Goal: Information Seeking & Learning: Learn about a topic

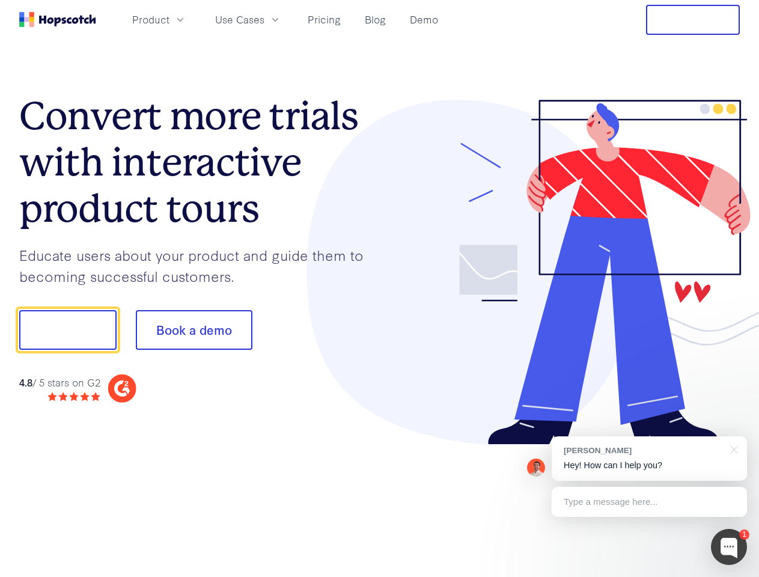
click at [380, 288] on div at bounding box center [560, 272] width 361 height 345
click at [169, 19] on span "Product" at bounding box center [150, 19] width 37 height 15
click at [264, 19] on span "Use Cases" at bounding box center [239, 19] width 49 height 15
click at [693, 20] on button "Free Trial" at bounding box center [693, 20] width 94 height 30
click at [67, 330] on button "Show me!" at bounding box center [67, 330] width 97 height 40
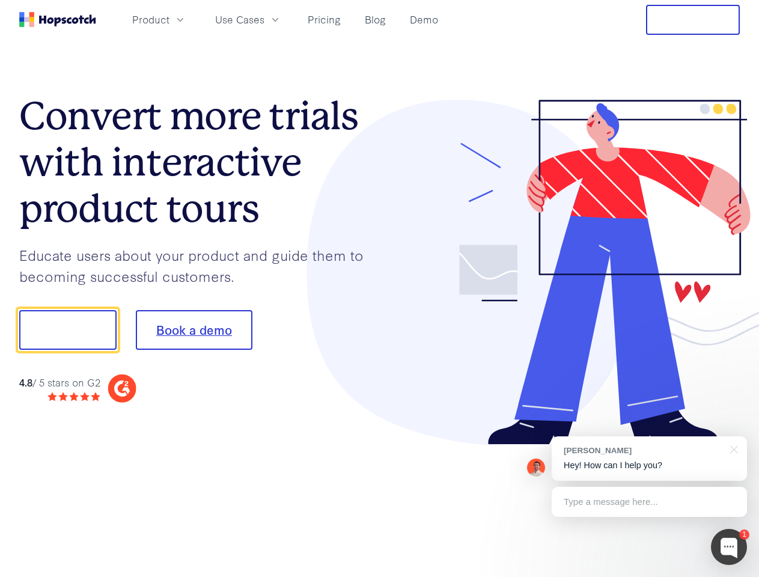
click at [193, 330] on button "Book a demo" at bounding box center [194, 330] width 117 height 40
click at [729, 547] on div at bounding box center [729, 547] width 36 height 36
click at [649, 458] on div "[PERSON_NAME] Hey! How can I help you?" at bounding box center [649, 458] width 195 height 44
click at [732, 448] on div at bounding box center [634, 328] width 225 height 401
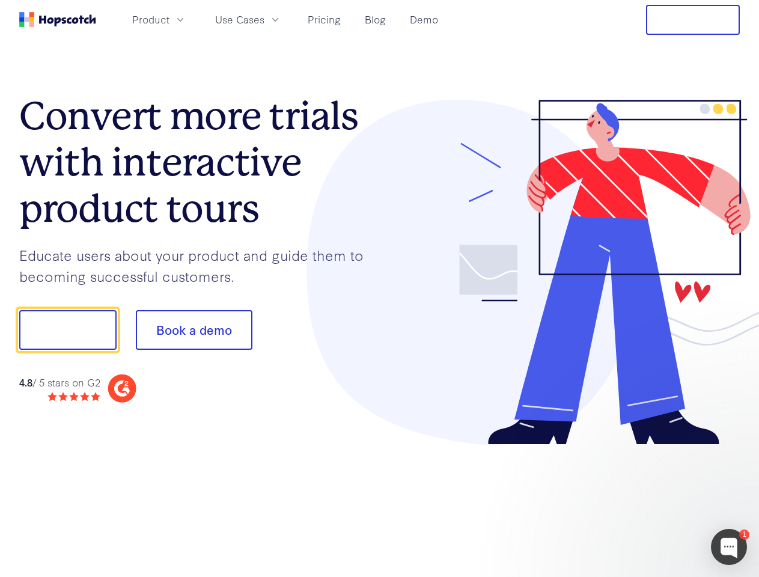
click at [649, 502] on div at bounding box center [634, 409] width 225 height 240
